Goal: Navigation & Orientation: Find specific page/section

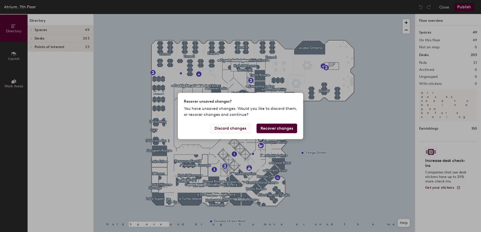
click at [232, 127] on button "Discard changes" at bounding box center [230, 129] width 40 height 10
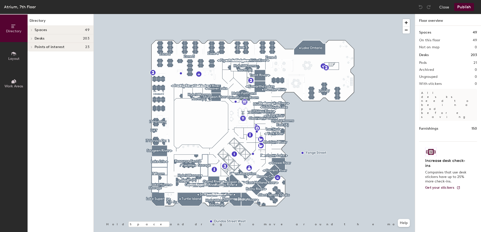
click at [49, 32] on h4 "Spaces 49" at bounding box center [62, 30] width 55 height 4
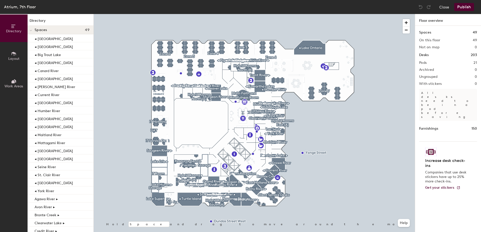
click at [64, 29] on h4 "Spaces 49" at bounding box center [62, 30] width 55 height 4
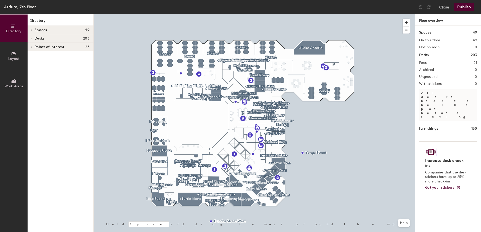
click at [59, 39] on h4 "Desks 203" at bounding box center [62, 39] width 55 height 4
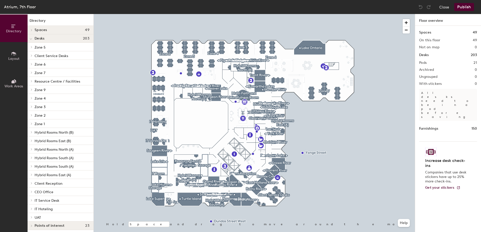
click at [31, 150] on div at bounding box center [31, 149] width 7 height 8
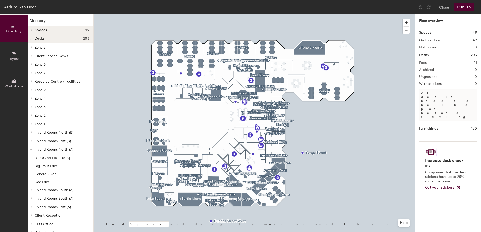
click at [31, 150] on icon at bounding box center [31, 150] width 3 height 2
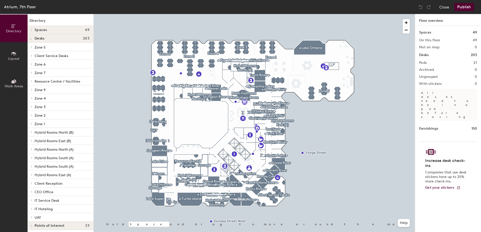
click at [42, 149] on span "Hybrid Rooms North (A)" at bounding box center [54, 149] width 39 height 4
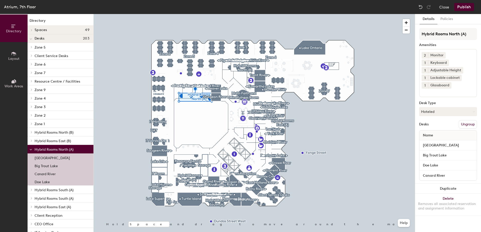
click at [48, 154] on p "[GEOGRAPHIC_DATA]" at bounding box center [52, 157] width 35 height 6
